Goal: Task Accomplishment & Management: Use online tool/utility

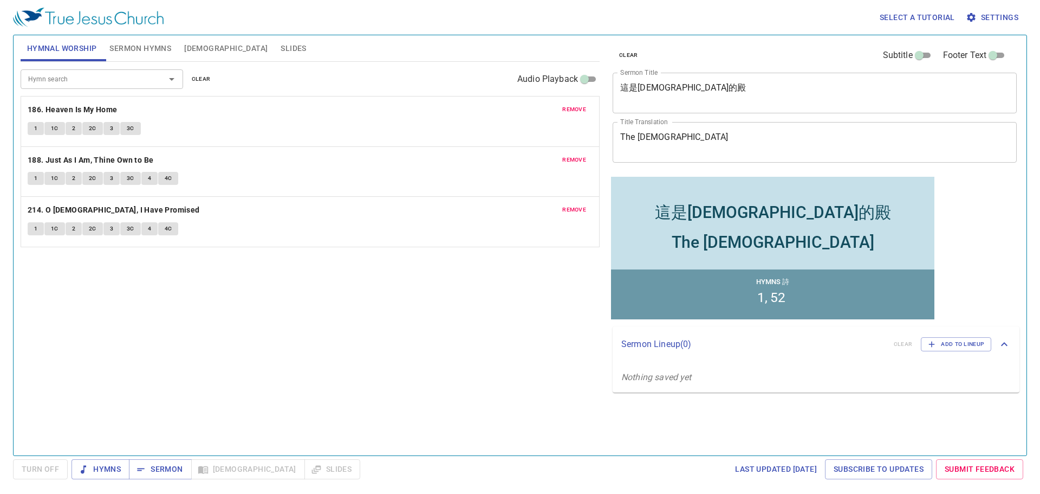
click at [205, 81] on span "clear" at bounding box center [201, 79] width 19 height 10
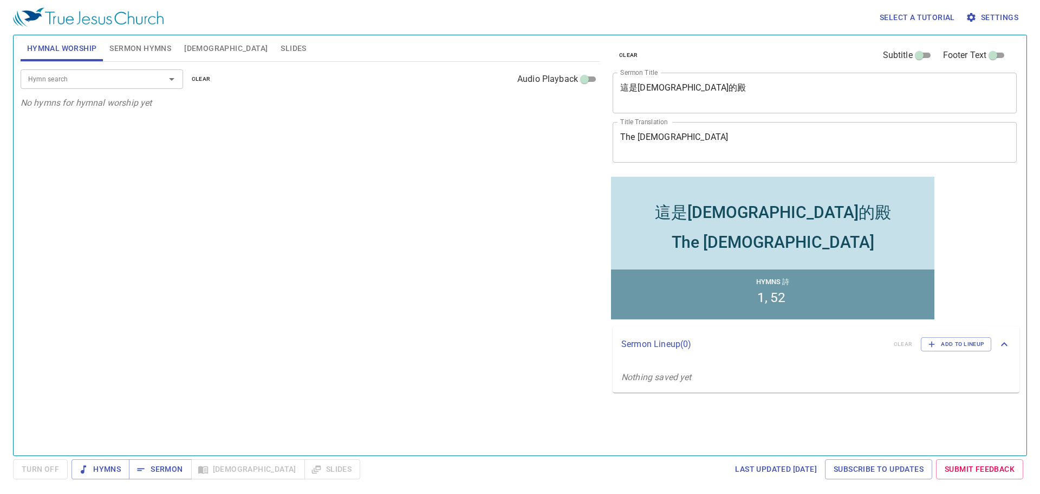
click at [84, 81] on input "Hymn search" at bounding box center [86, 79] width 124 height 12
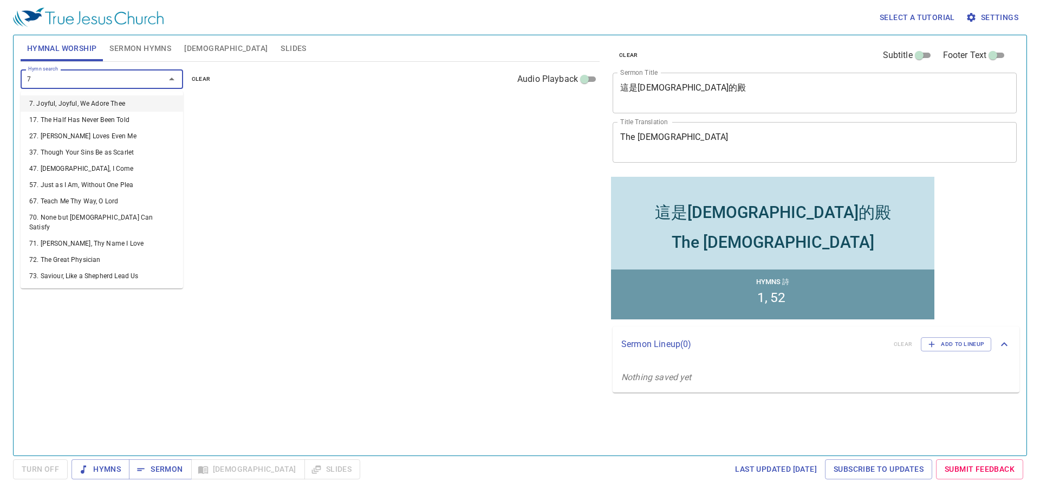
type input "78"
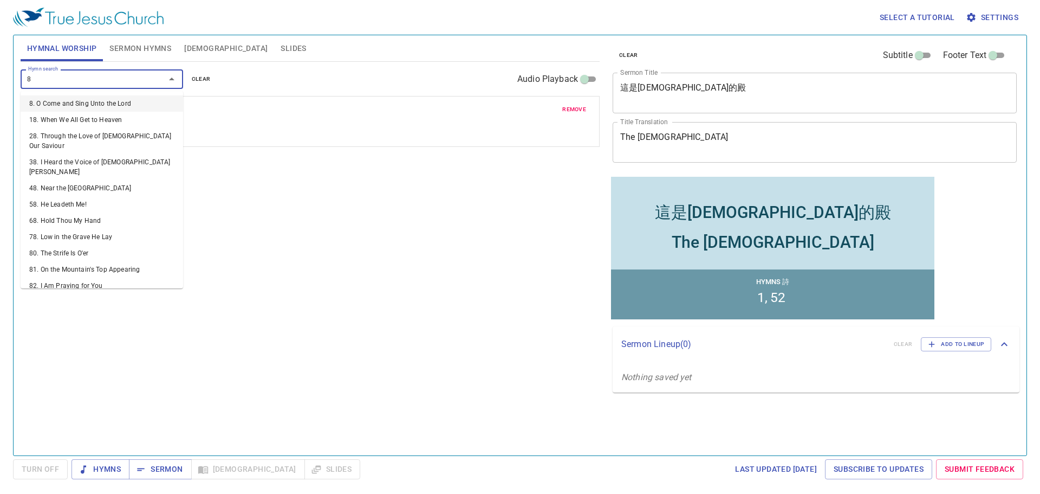
type input "82"
type input "83"
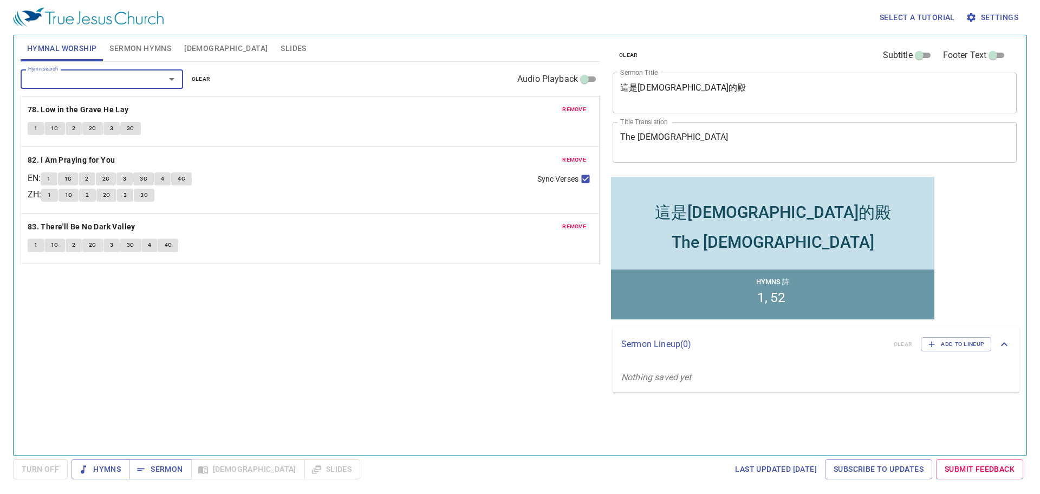
click at [135, 54] on span "Sermon Hymns" at bounding box center [140, 49] width 62 height 14
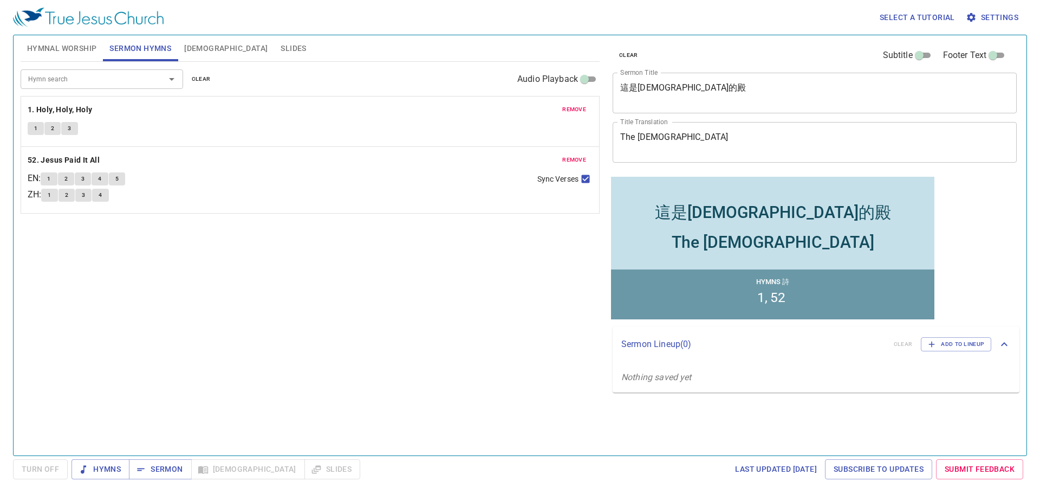
click at [204, 77] on span "clear" at bounding box center [201, 79] width 19 height 10
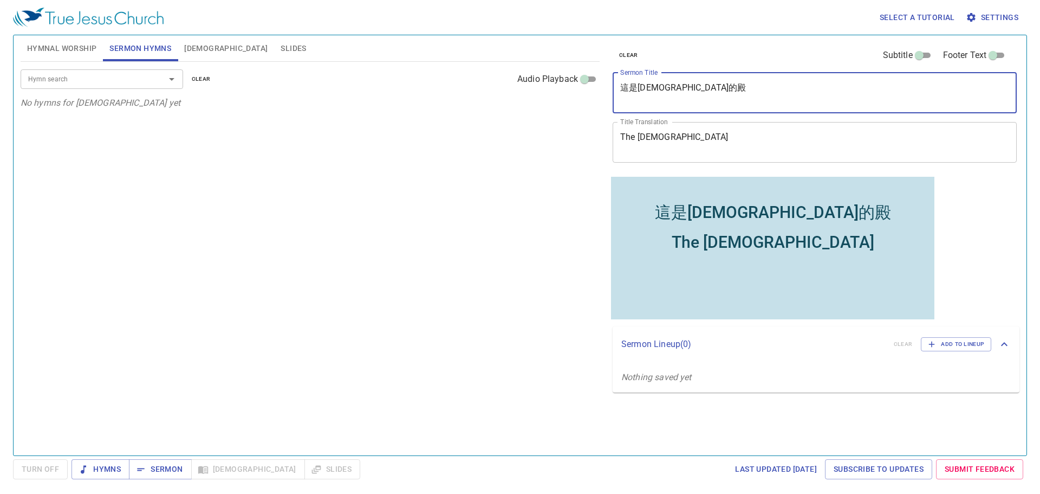
click at [655, 100] on textarea "這是耶和華的殿" at bounding box center [814, 92] width 389 height 21
paste textarea "What Have You Done? 你做的是什麼事呢?"
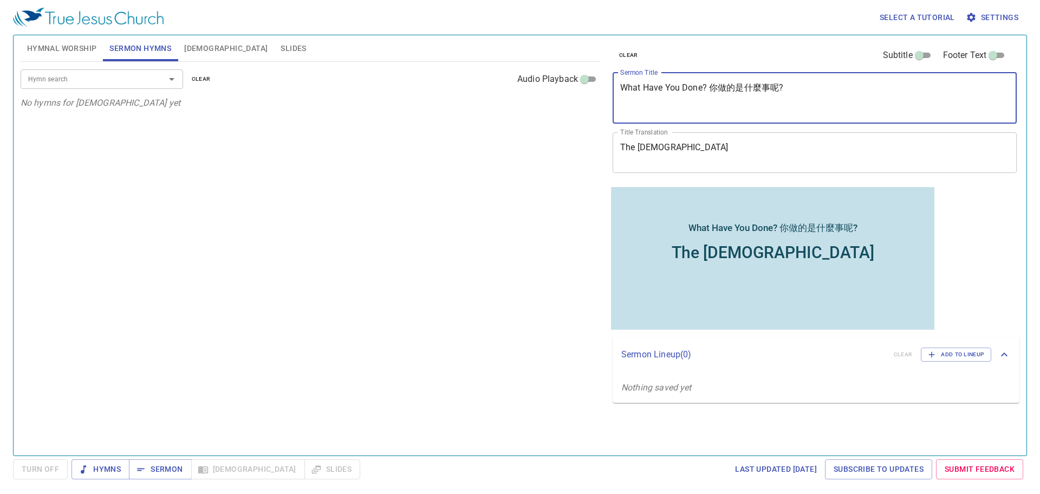
drag, startPoint x: 709, startPoint y: 109, endPoint x: 825, endPoint y: 114, distance: 116.1
click at [825, 114] on div "What Have You Done? 你做的是什麼事呢? x Sermon Title" at bounding box center [815, 98] width 404 height 51
type textarea "What Have You Done?"
click at [734, 148] on textarea "The Temple of Jehovah" at bounding box center [814, 152] width 389 height 21
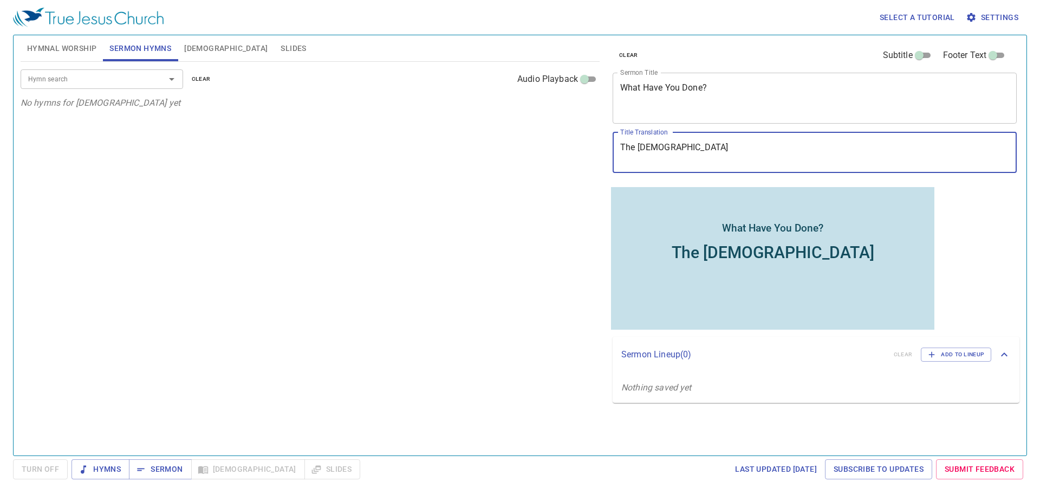
click at [734, 148] on textarea "The Temple of Jehovah" at bounding box center [814, 152] width 389 height 21
paste textarea "你做的是什麼事呢?"
type textarea "你做的是什麼事呢?"
click at [629, 95] on textarea "What Have You Done?" at bounding box center [814, 97] width 389 height 31
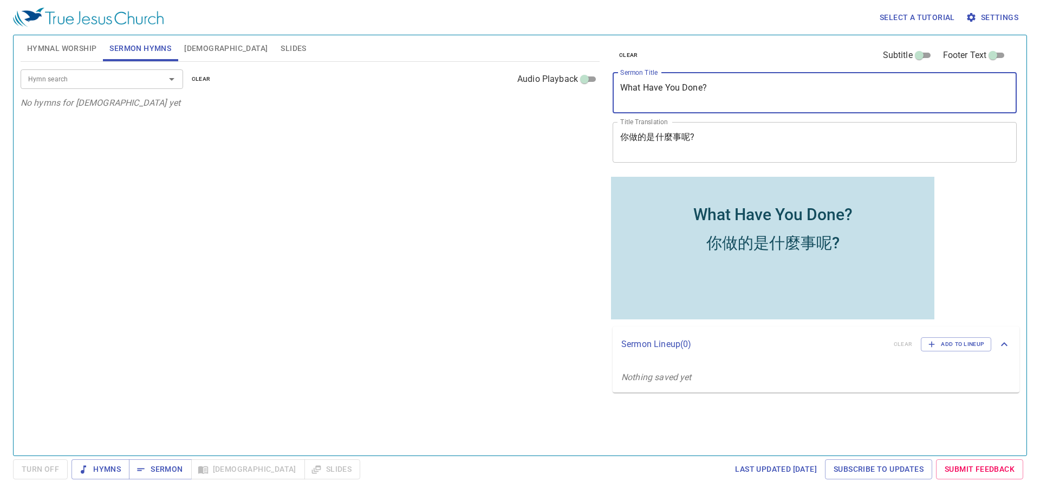
type textarea "What Have You Done?"
click at [640, 136] on textarea "你做的是什麼事呢?" at bounding box center [814, 142] width 389 height 21
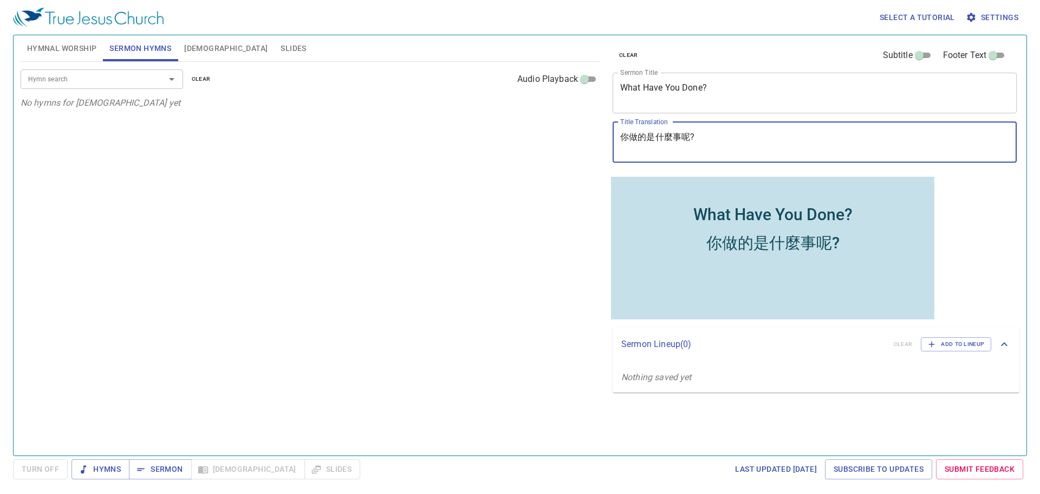
click at [640, 136] on textarea "你做的是什麼事呢?" at bounding box center [814, 142] width 389 height 21
click at [645, 137] on textarea "你做的是什麼事呢?" at bounding box center [814, 142] width 389 height 21
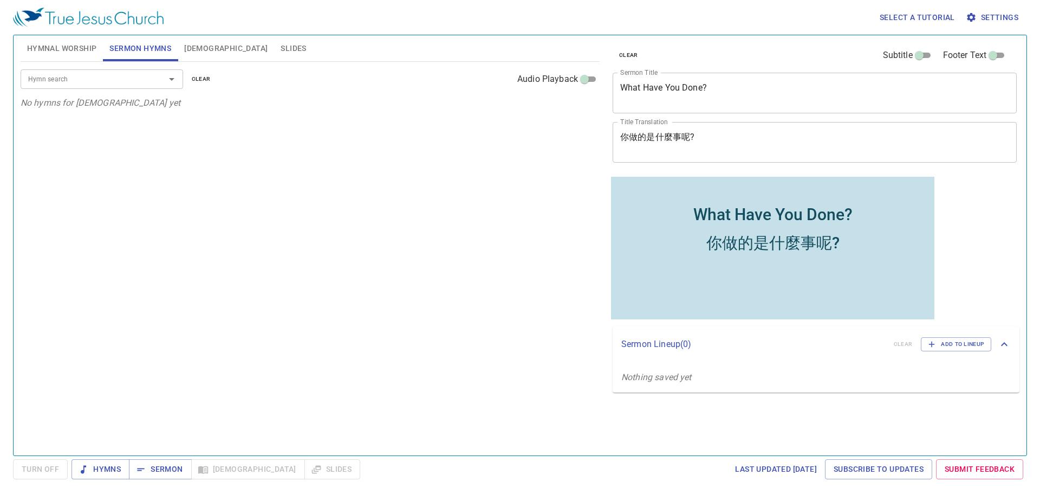
click at [666, 153] on div "你做的是什麼事呢? x Title Translation" at bounding box center [815, 142] width 404 height 41
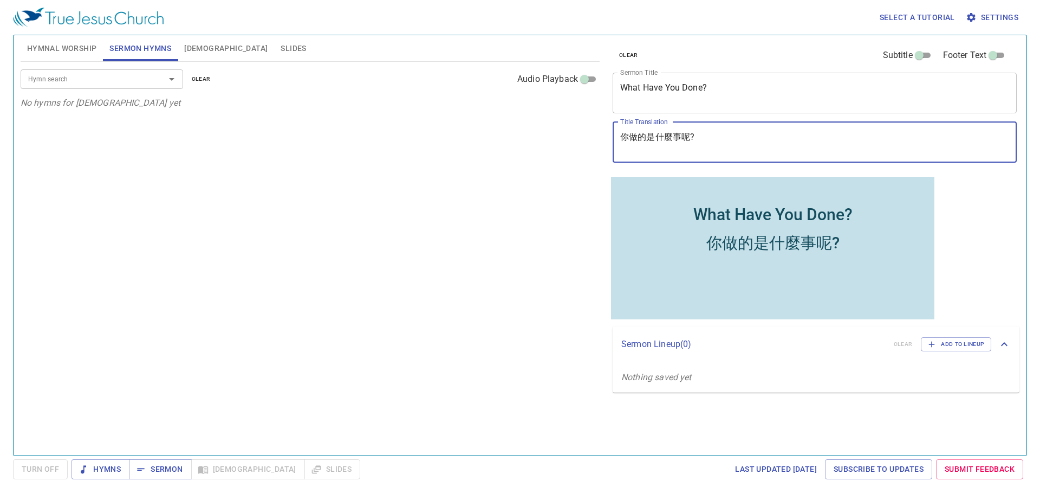
click at [422, 226] on div "Hymn search Hymn search clear Audio Playback No hymns for sermon yet" at bounding box center [310, 254] width 579 height 384
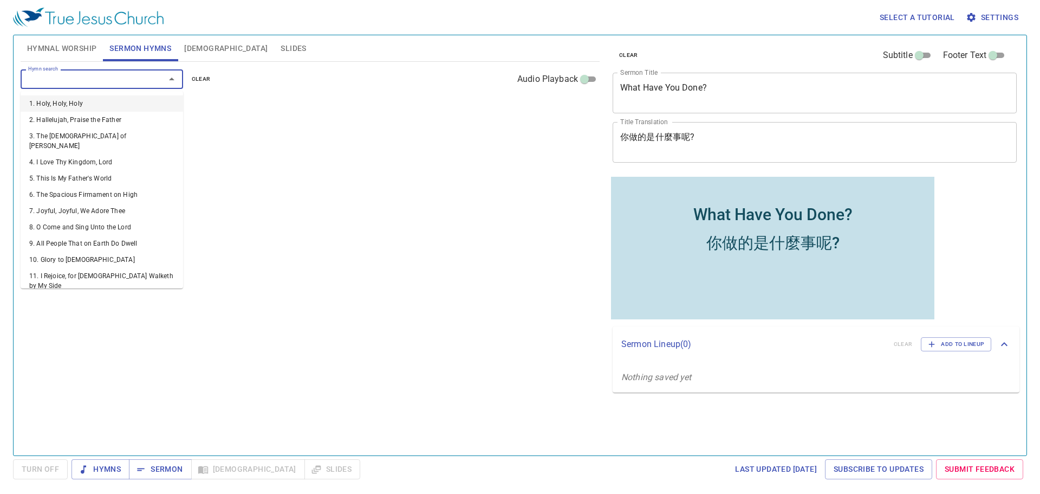
click at [131, 83] on input "Hymn search" at bounding box center [86, 79] width 124 height 12
click at [111, 82] on input "Hymn search" at bounding box center [86, 79] width 124 height 12
paste input "108, 177"
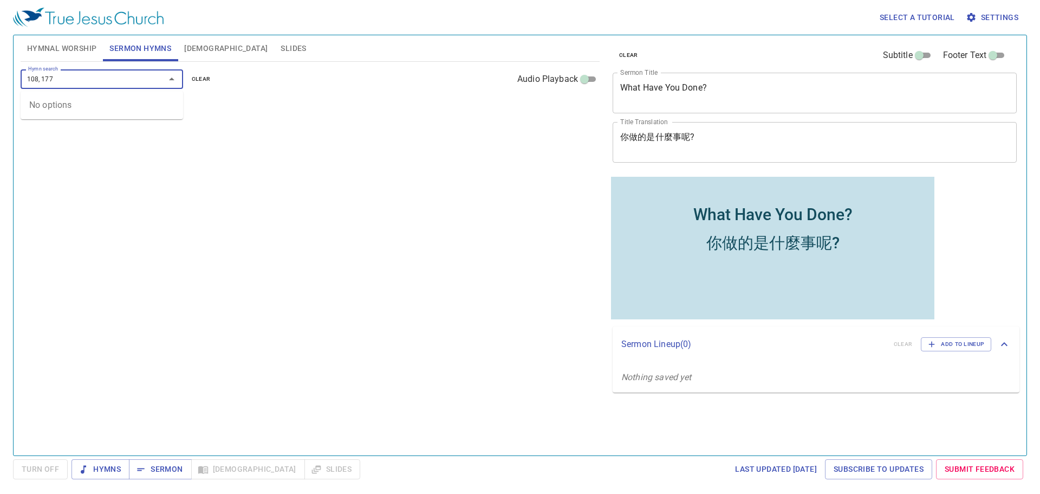
drag, startPoint x: 61, startPoint y: 81, endPoint x: 108, endPoint y: 82, distance: 47.2
click at [108, 82] on input "108, 177" at bounding box center [86, 79] width 124 height 12
type input "108"
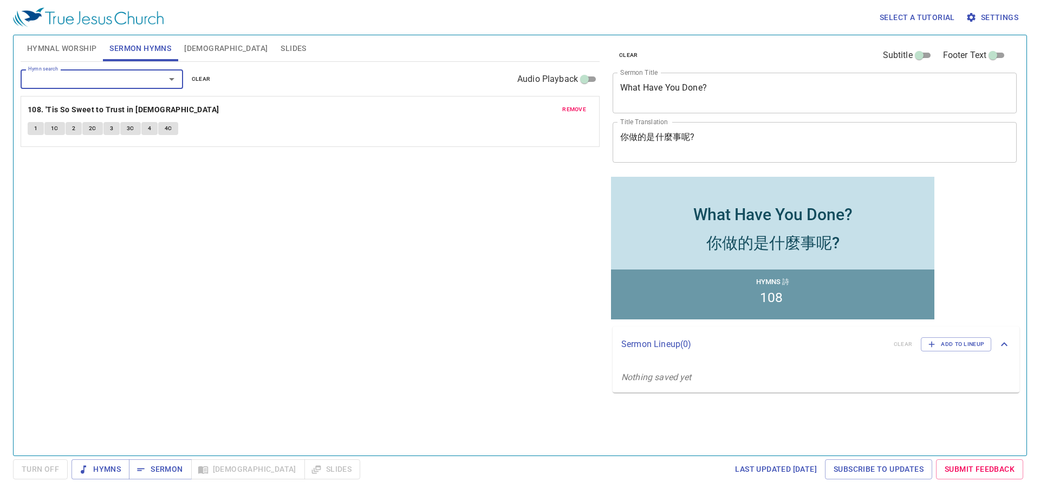
click at [108, 82] on input "Hymn search" at bounding box center [86, 79] width 124 height 12
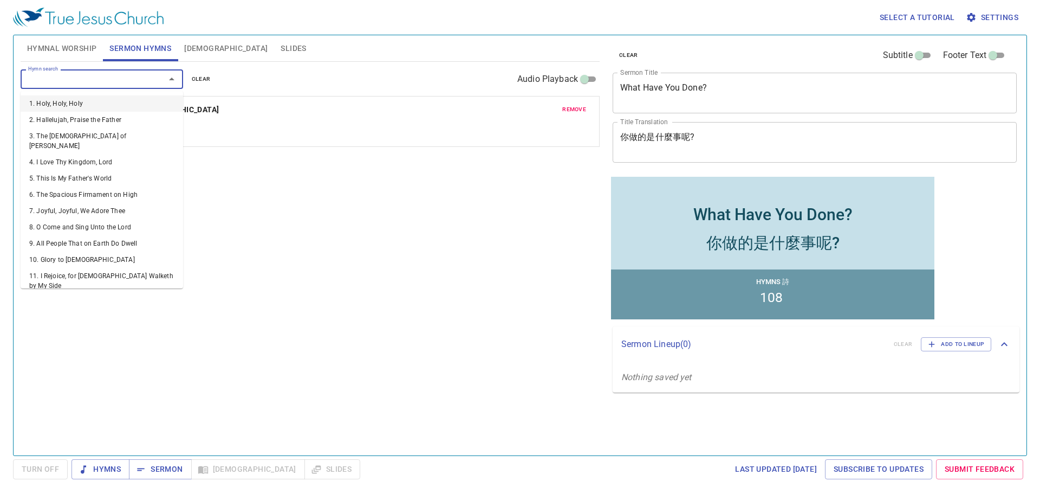
paste input "108, 177"
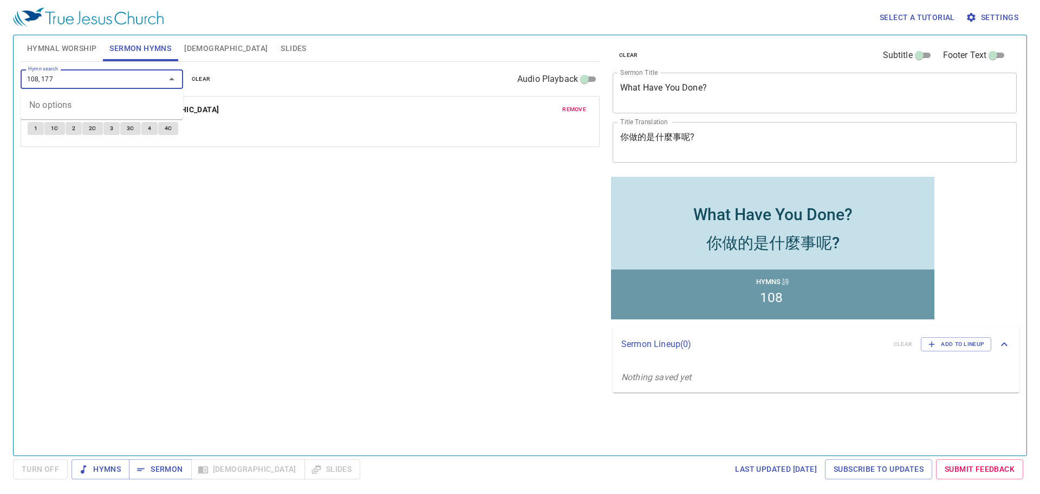
drag, startPoint x: 42, startPoint y: 79, endPoint x: 11, endPoint y: 87, distance: 31.9
click at [11, 87] on div "Select a tutorial Settings Hymnal Worship Sermon Hymns Bible Slides Hymn search…" at bounding box center [520, 247] width 1040 height 494
type input "177"
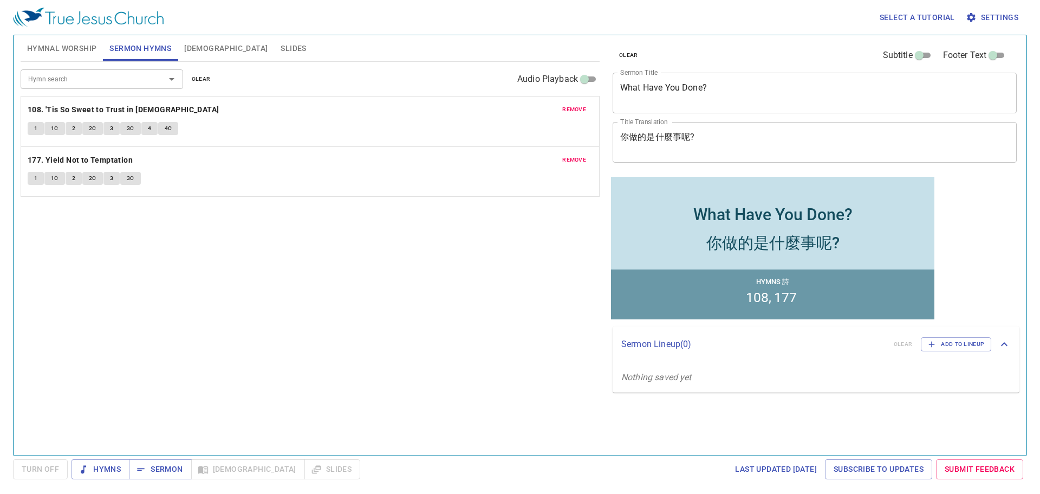
click at [376, 249] on div "Hymn search Hymn search clear Audio Playback remove 108. 'Tis So Sweet to Trust…" at bounding box center [310, 254] width 579 height 384
click at [281, 46] on span "Slides" at bounding box center [293, 49] width 25 height 14
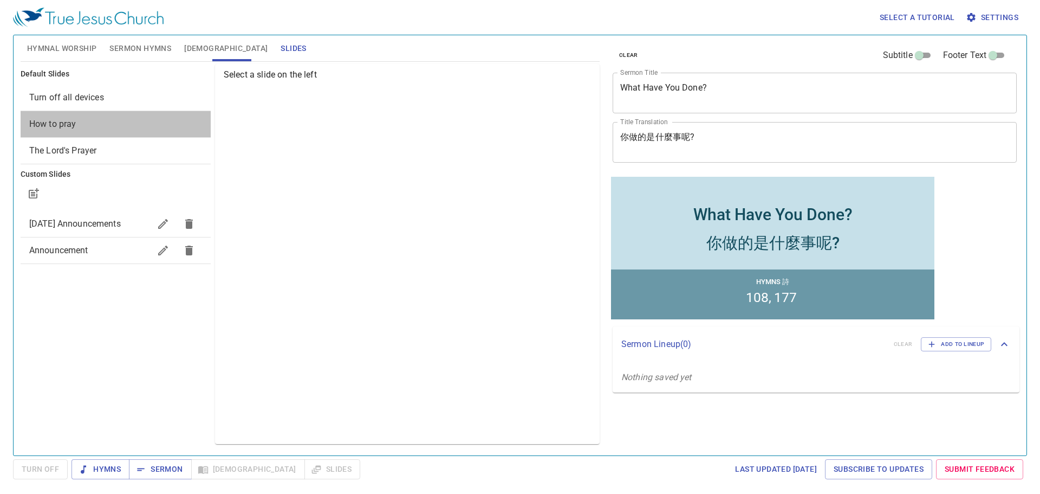
click at [89, 127] on span "How to pray" at bounding box center [115, 124] width 173 height 13
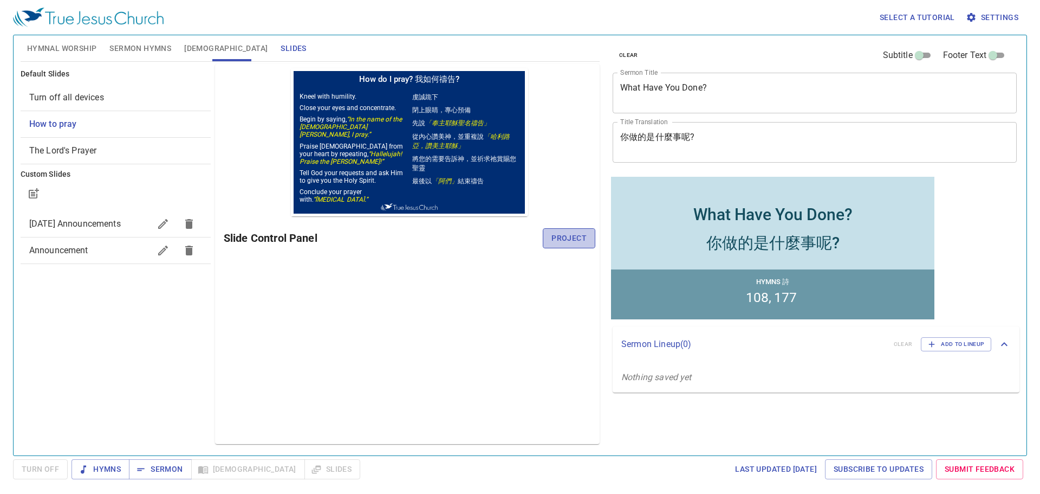
click at [580, 233] on span "Project" at bounding box center [569, 238] width 35 height 14
click at [207, 404] on div "Default Slides Turn off all devices How to pray The Lord's Prayer Custom Slides…" at bounding box center [115, 254] width 195 height 384
click at [114, 464] on span "Hymns" at bounding box center [100, 469] width 41 height 14
click at [305, 340] on div "Preview Only Slide Control Panel Project" at bounding box center [407, 254] width 385 height 380
click at [72, 47] on span "Hymnal Worship" at bounding box center [62, 49] width 70 height 14
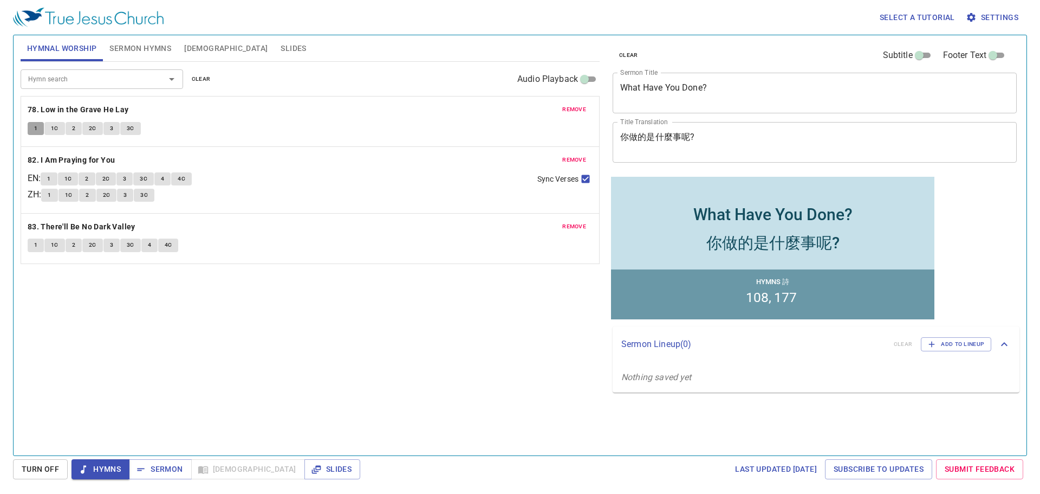
click at [37, 126] on span "1" at bounding box center [35, 129] width 3 height 10
click at [55, 131] on span "1C" at bounding box center [55, 129] width 8 height 10
click at [72, 128] on span "2" at bounding box center [73, 129] width 3 height 10
click at [95, 127] on span "2C" at bounding box center [93, 129] width 8 height 10
click at [106, 125] on button "3" at bounding box center [111, 128] width 16 height 13
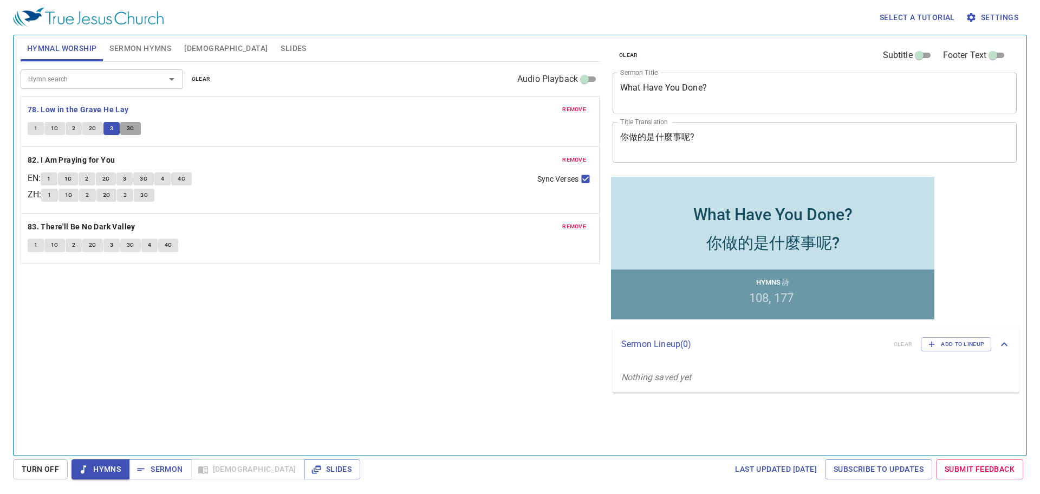
click at [129, 127] on span "3C" at bounding box center [131, 129] width 8 height 10
click at [51, 154] on b "82. I Am Praying for You" at bounding box center [72, 160] width 88 height 14
click at [57, 179] on button "1" at bounding box center [49, 178] width 16 height 13
click at [72, 177] on span "1C" at bounding box center [68, 179] width 8 height 10
click at [88, 179] on span "2" at bounding box center [86, 179] width 3 height 10
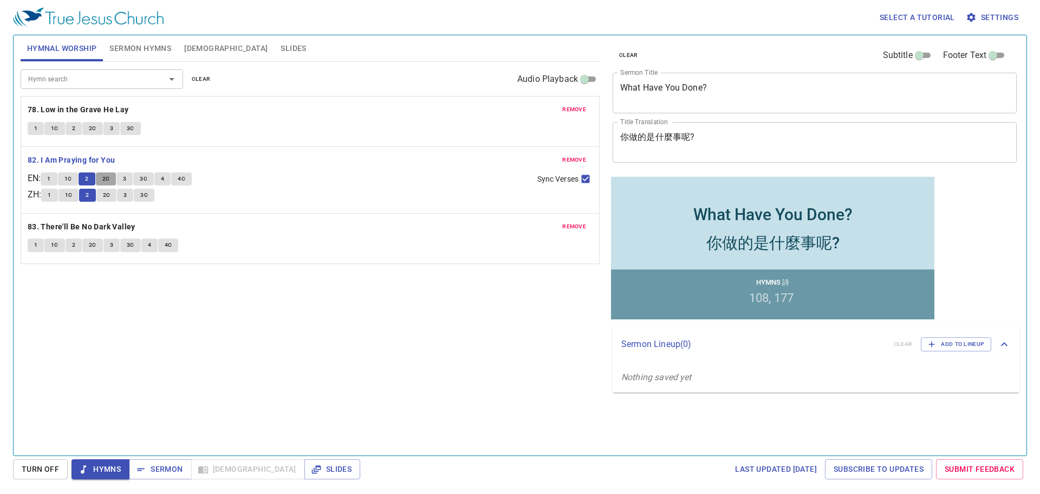
click at [109, 176] on span "2C" at bounding box center [106, 179] width 8 height 10
click at [126, 179] on button "3" at bounding box center [124, 178] width 16 height 13
click at [569, 180] on span "Sync Verses" at bounding box center [557, 178] width 41 height 11
click at [579, 180] on input "Sync Verses" at bounding box center [586, 181] width 14 height 14
checkbox input "false"
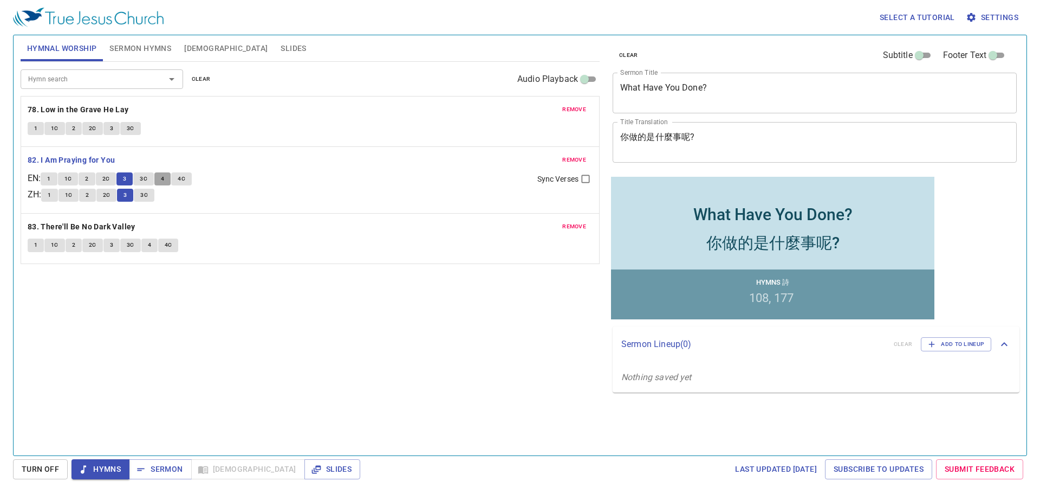
click at [170, 174] on button "4" at bounding box center [162, 178] width 16 height 13
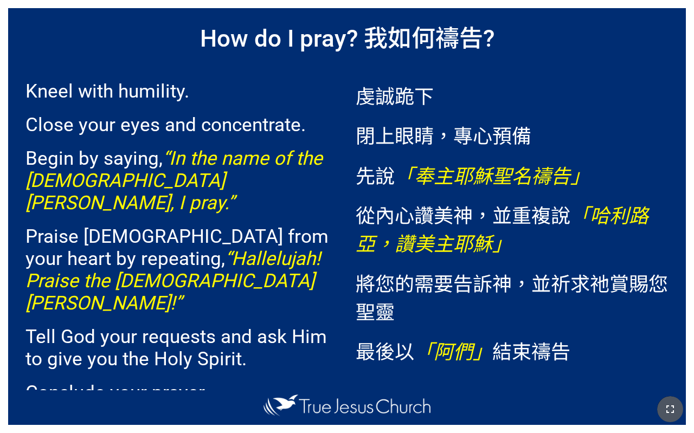
click at [669, 407] on icon "button" at bounding box center [669, 409] width 13 height 13
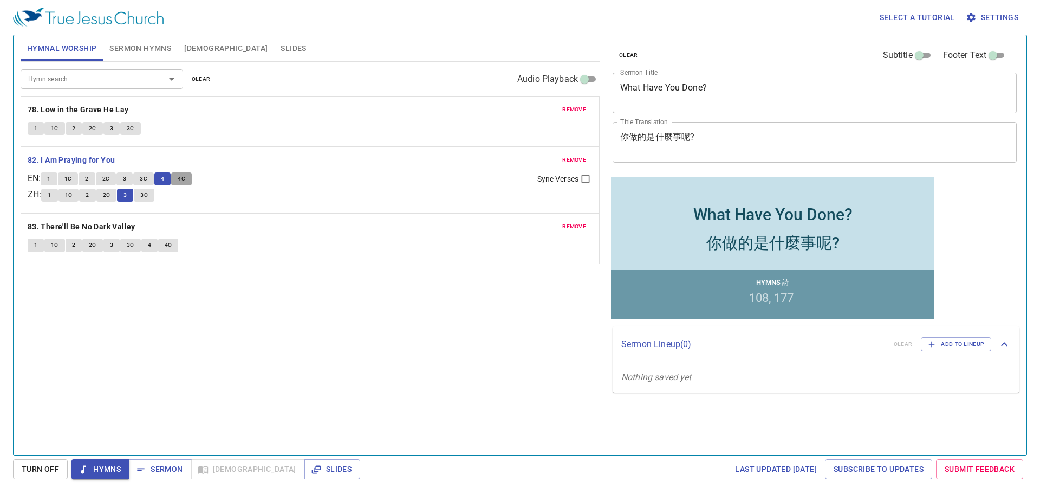
click at [183, 184] on span "4C" at bounding box center [182, 179] width 8 height 10
click at [148, 195] on span "3C" at bounding box center [144, 195] width 8 height 10
click at [61, 228] on b "83. There'll Be No Dark Valley" at bounding box center [82, 227] width 108 height 14
click at [31, 248] on button "1" at bounding box center [36, 244] width 16 height 13
click at [59, 248] on button "1C" at bounding box center [54, 244] width 21 height 13
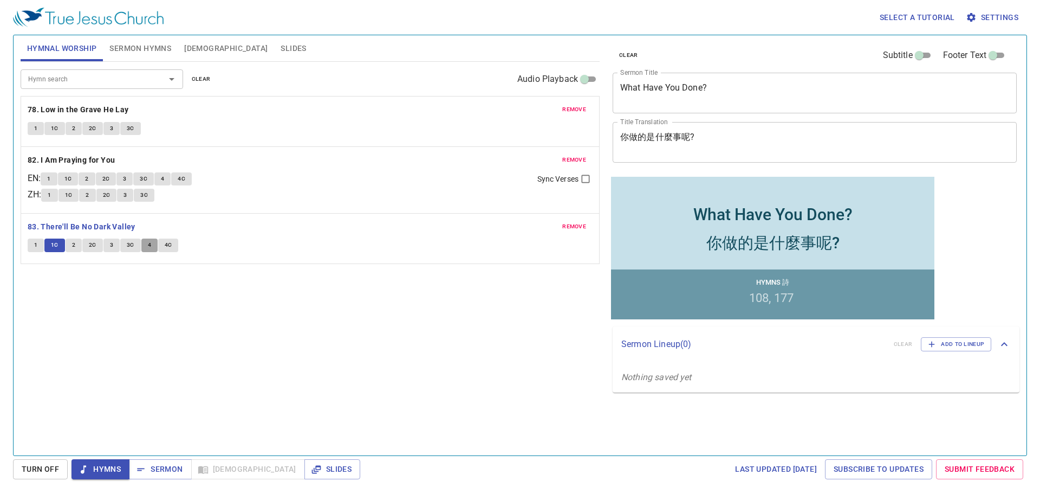
click at [146, 246] on button "4" at bounding box center [149, 244] width 16 height 13
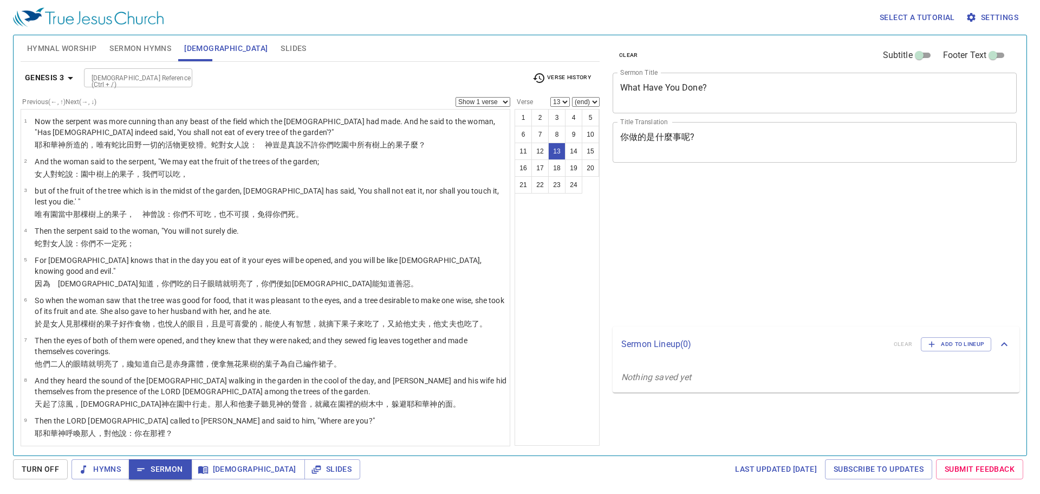
select select "13"
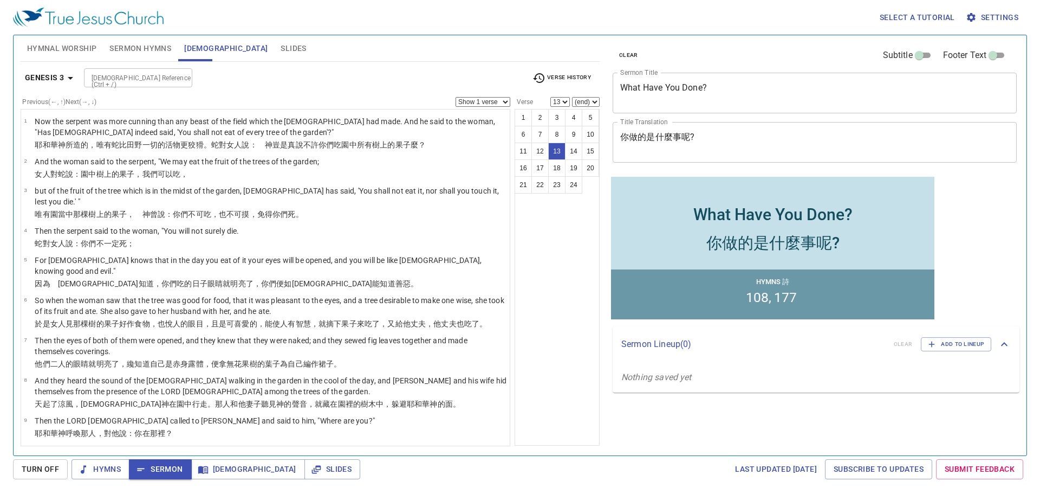
scroll to position [163, 0]
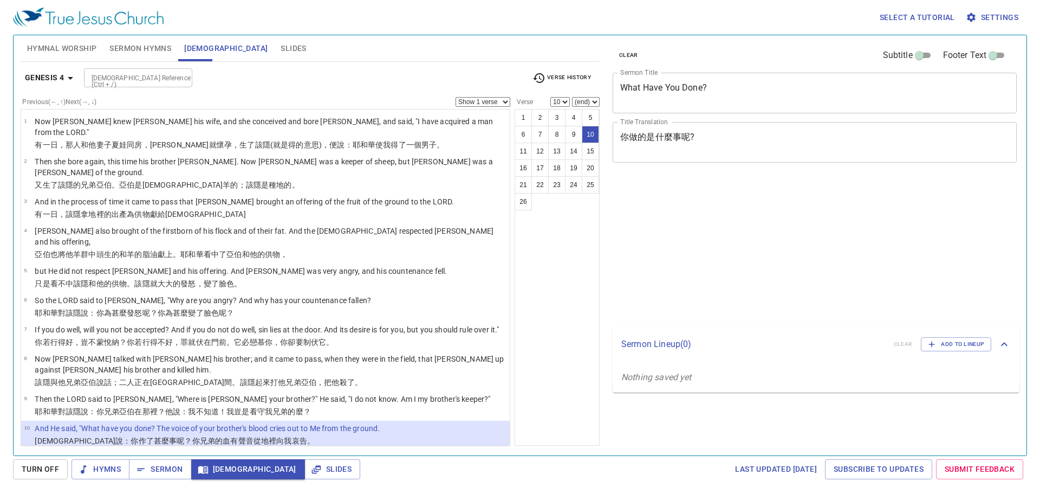
select select "10"
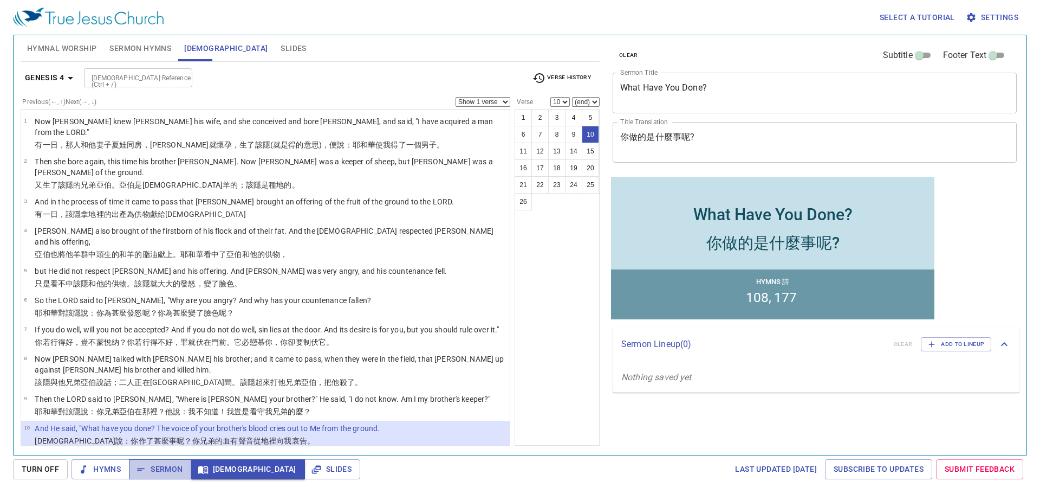
click at [160, 469] on span "Sermon" at bounding box center [160, 469] width 45 height 14
click at [98, 78] on input "[DEMOGRAPHIC_DATA] Reference (Ctrl + /)" at bounding box center [129, 78] width 84 height 12
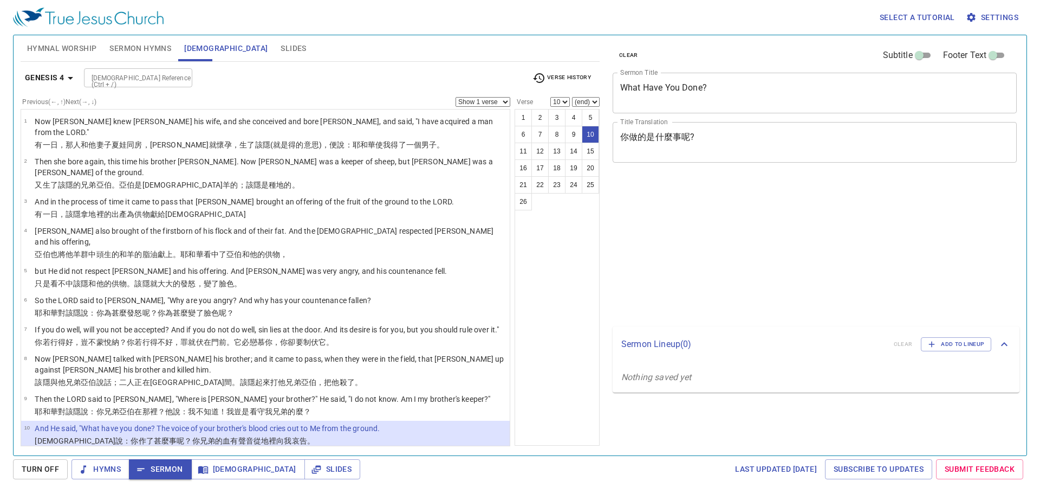
select select "10"
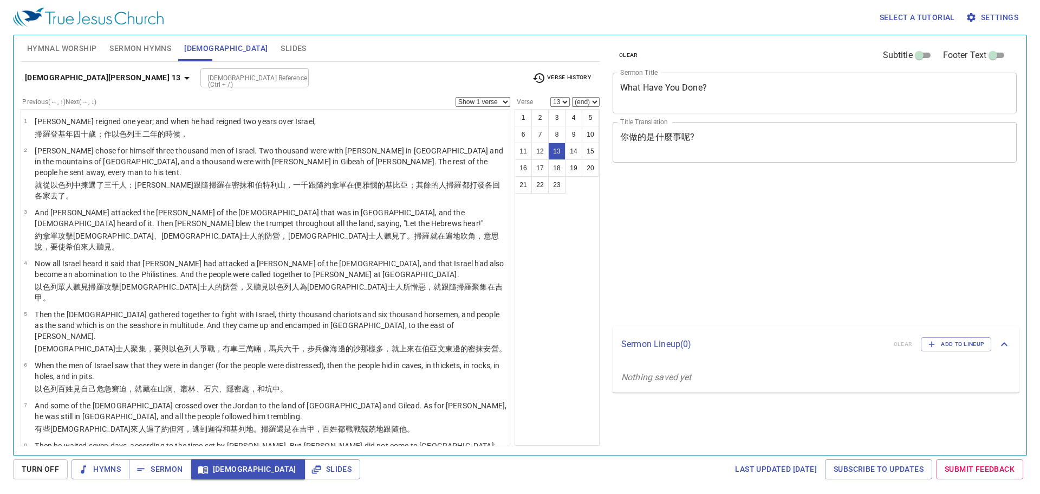
select select "13"
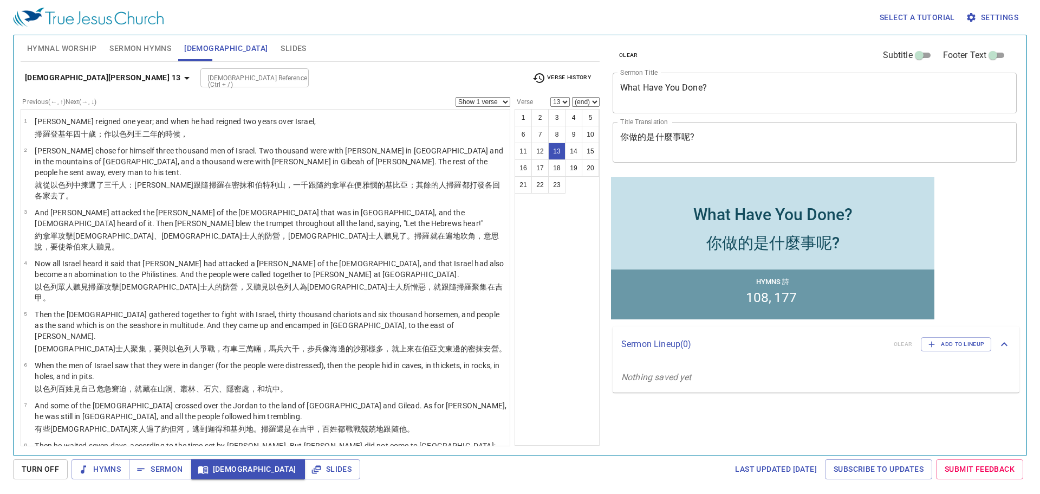
scroll to position [236, 0]
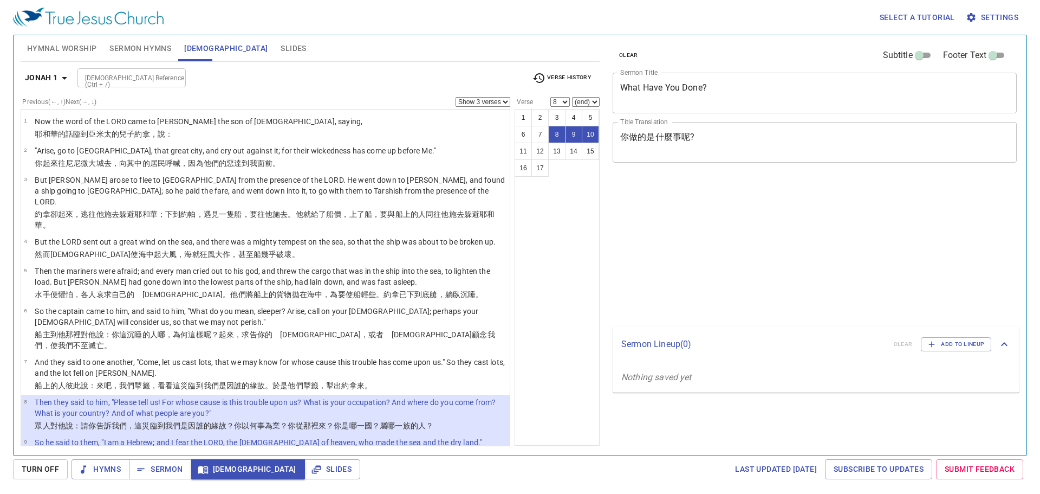
select select "3"
select select "8"
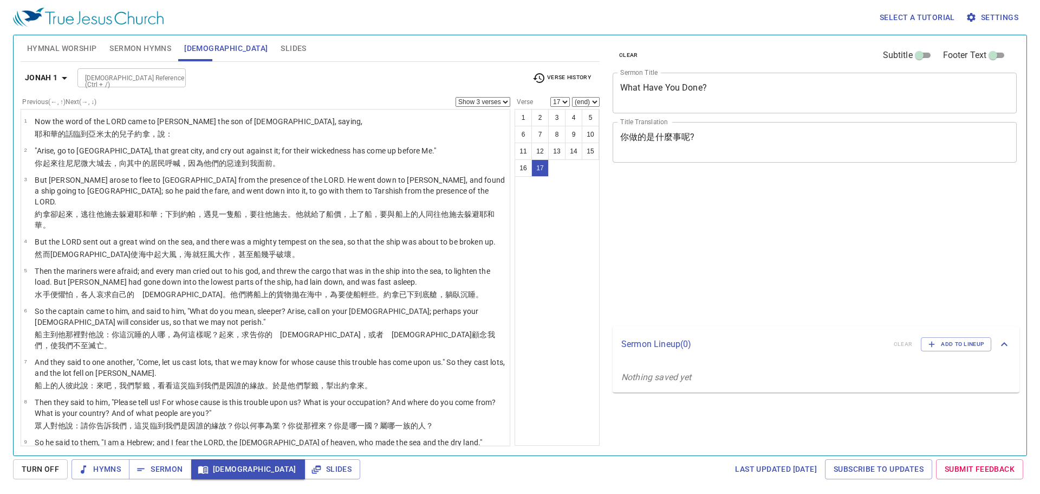
select select "3"
select select "17"
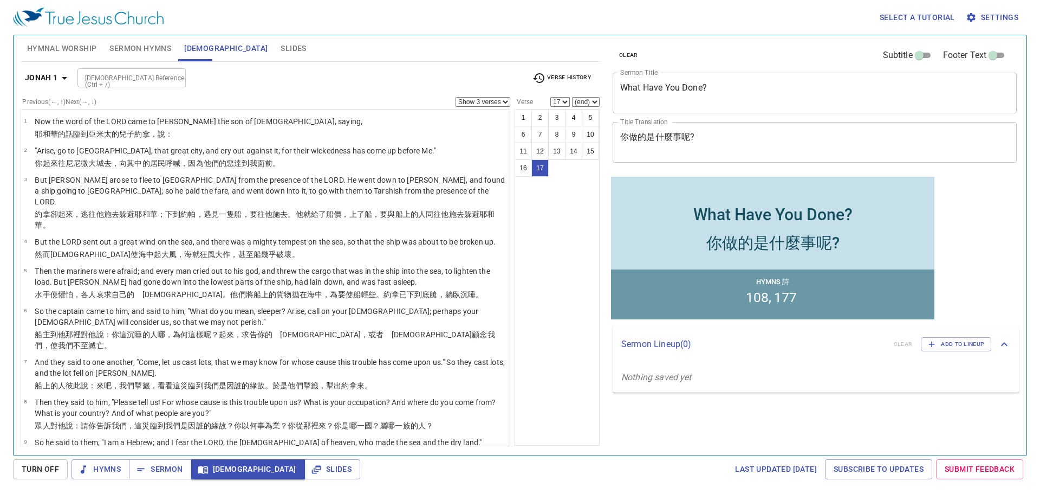
scroll to position [279, 0]
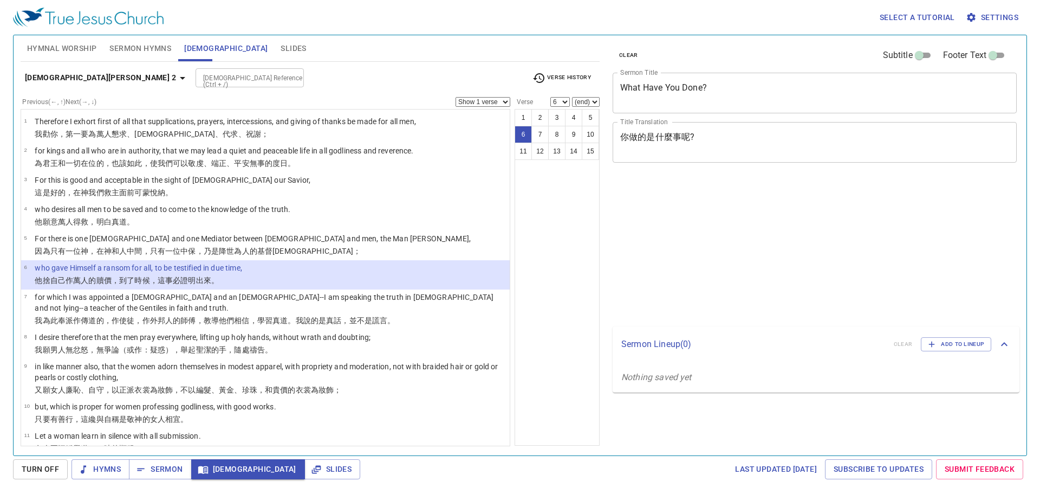
select select "6"
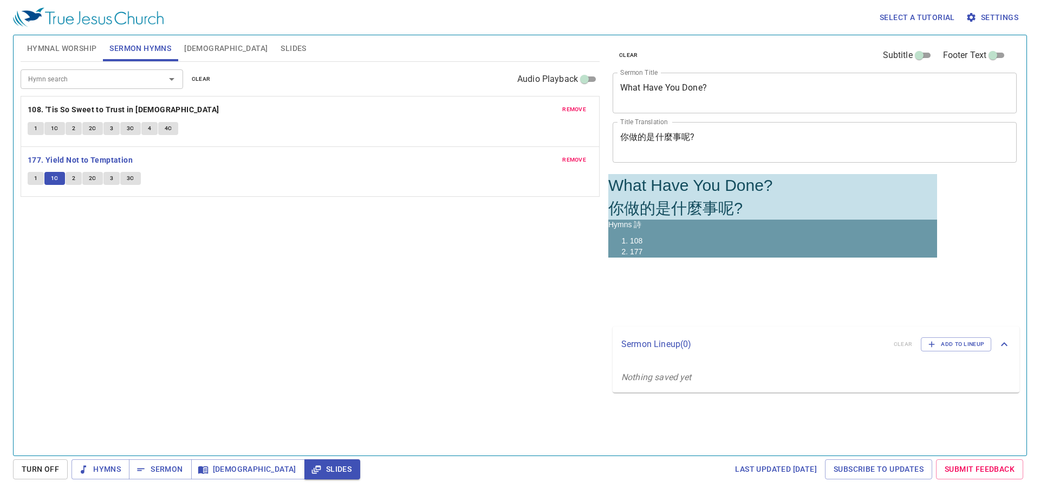
click at [716, 96] on textarea "What Have You Done?" at bounding box center [814, 92] width 389 height 21
drag, startPoint x: 620, startPoint y: 61, endPoint x: 660, endPoint y: 88, distance: 48.1
click at [621, 64] on div "clear Subtitle Footer Text" at bounding box center [810, 55] width 404 height 26
click at [660, 88] on textarea "What Have You Done?" at bounding box center [814, 92] width 389 height 21
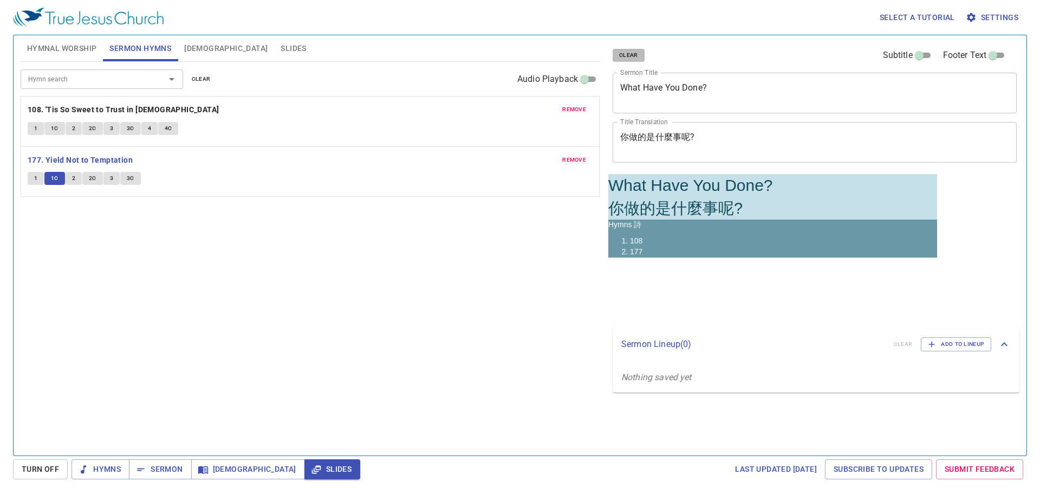
click at [660, 88] on textarea "What Have You Done?" at bounding box center [814, 92] width 389 height 21
